Goal: Task Accomplishment & Management: Complete application form

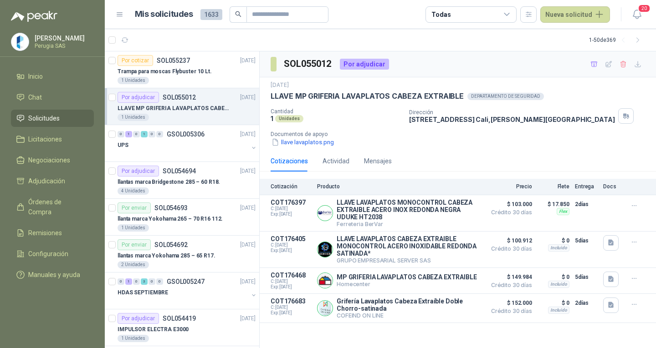
scroll to position [137, 0]
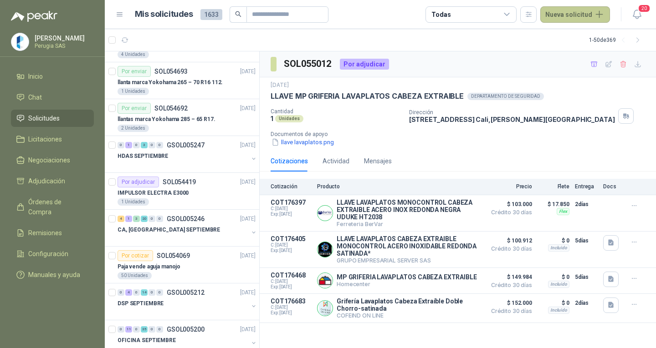
click at [563, 14] on button "Nueva solicitud" at bounding box center [575, 14] width 70 height 16
click at [570, 39] on link "Solicitud" at bounding box center [585, 37] width 77 height 16
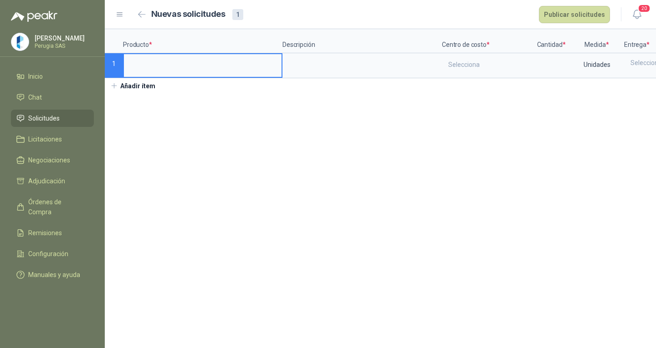
click at [48, 114] on link "Solicitudes" at bounding box center [52, 118] width 83 height 17
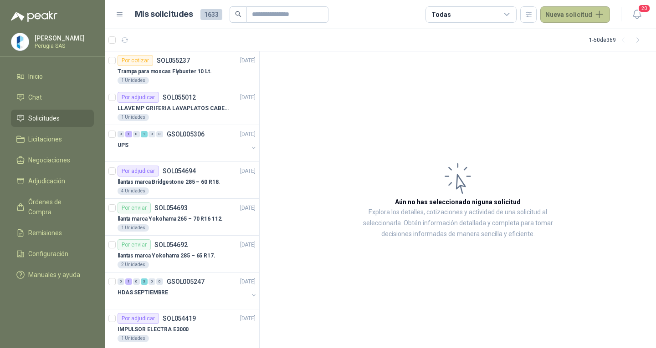
click at [564, 15] on button "Nueva solicitud" at bounding box center [575, 14] width 70 height 16
click at [572, 34] on link "Solicitud" at bounding box center [585, 37] width 77 height 16
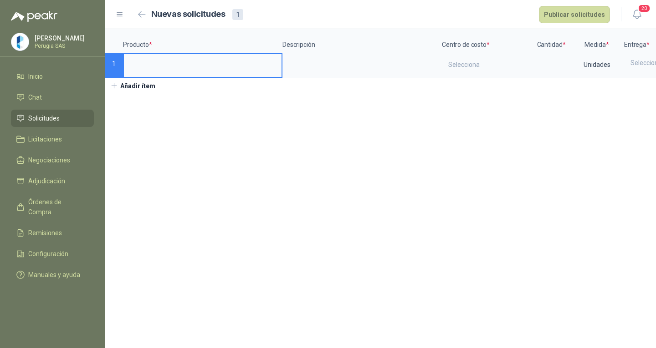
click at [154, 73] on label at bounding box center [203, 65] width 158 height 23
click at [154, 72] on input at bounding box center [203, 63] width 158 height 18
click at [251, 66] on input "**********" at bounding box center [203, 63] width 158 height 18
click at [471, 56] on div "Selecciona" at bounding box center [487, 64] width 89 height 21
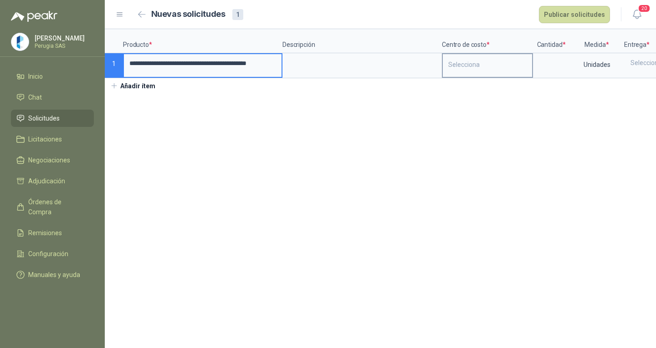
scroll to position [0, 0]
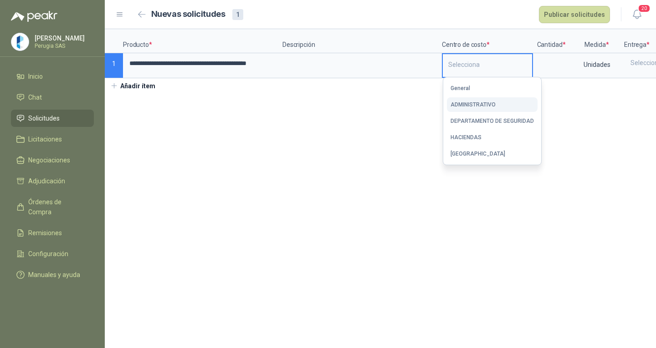
click at [488, 102] on div "ADMINISTRATIVO" at bounding box center [472, 105] width 45 height 6
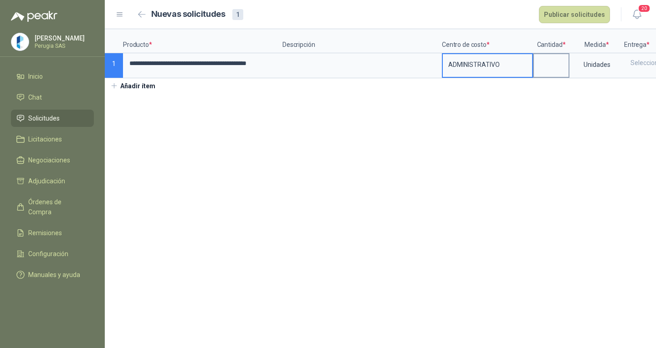
click at [559, 61] on input at bounding box center [551, 63] width 35 height 18
type input "*"
click at [637, 62] on div "Selecciona" at bounding box center [658, 62] width 66 height 17
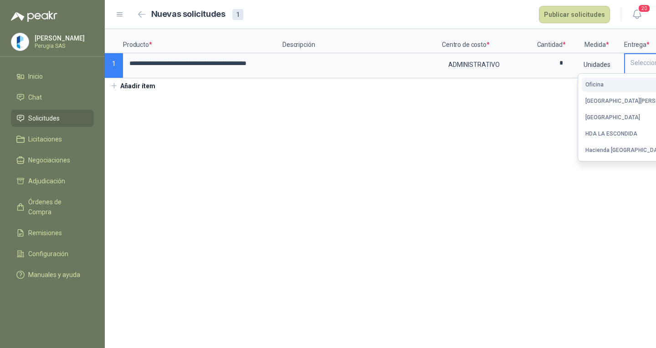
click at [603, 86] on div "Oficina" at bounding box center [594, 85] width 18 height 6
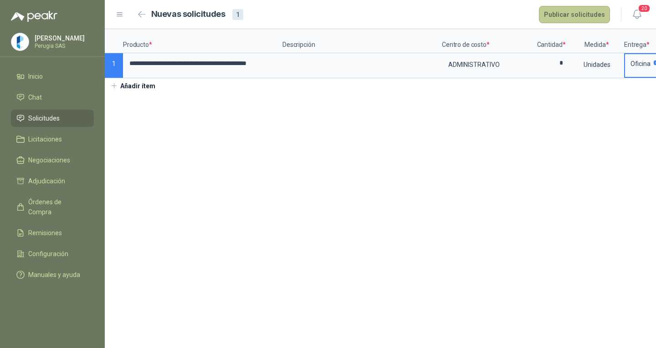
click at [600, 8] on button "Publicar solicitudes" at bounding box center [574, 14] width 71 height 17
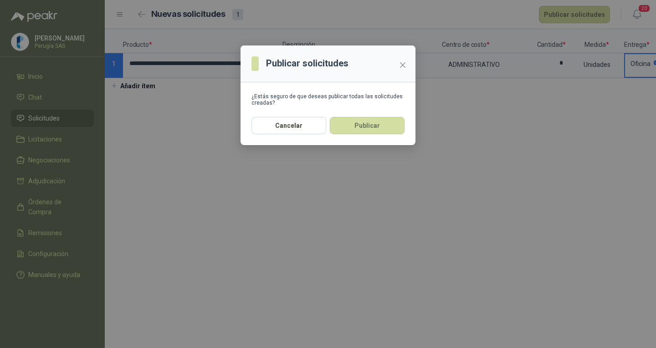
click at [369, 125] on button "Publicar" at bounding box center [367, 125] width 75 height 17
